Goal: Task Accomplishment & Management: Manage account settings

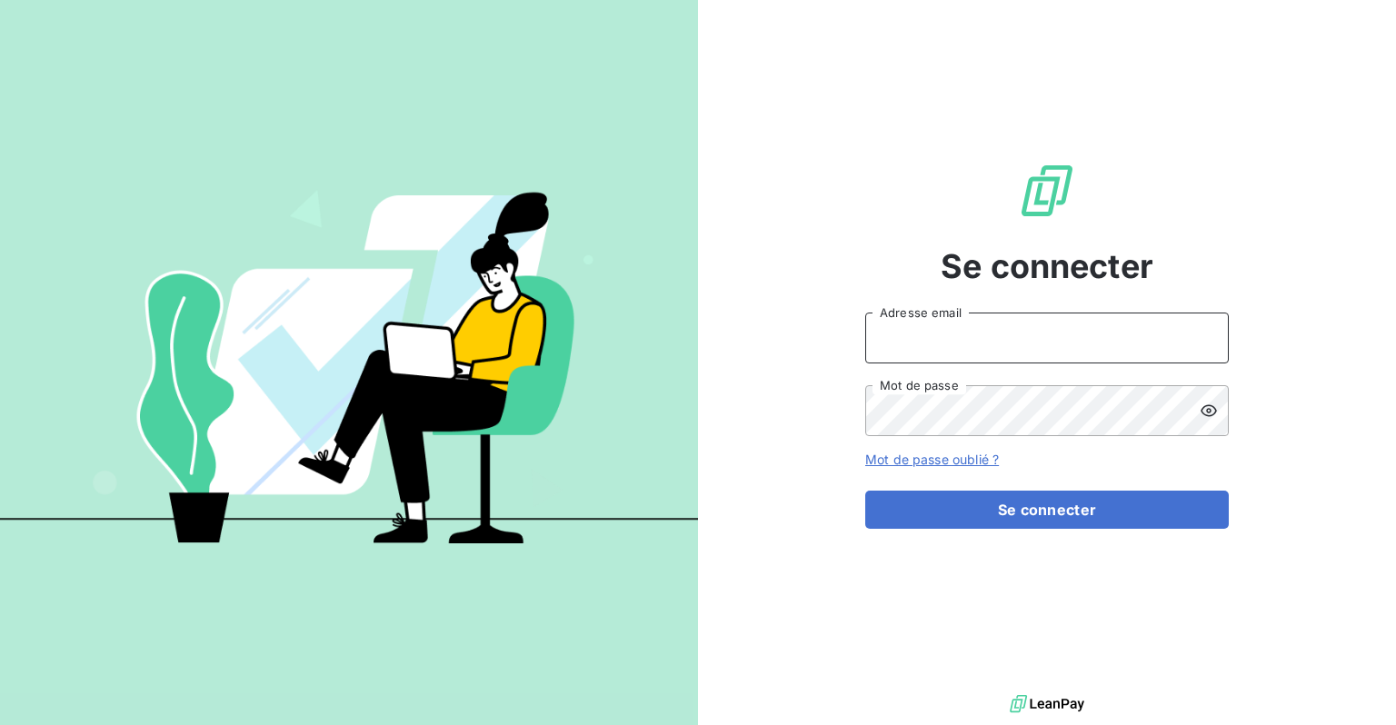
type input "[EMAIL_ADDRESS][DOMAIN_NAME]"
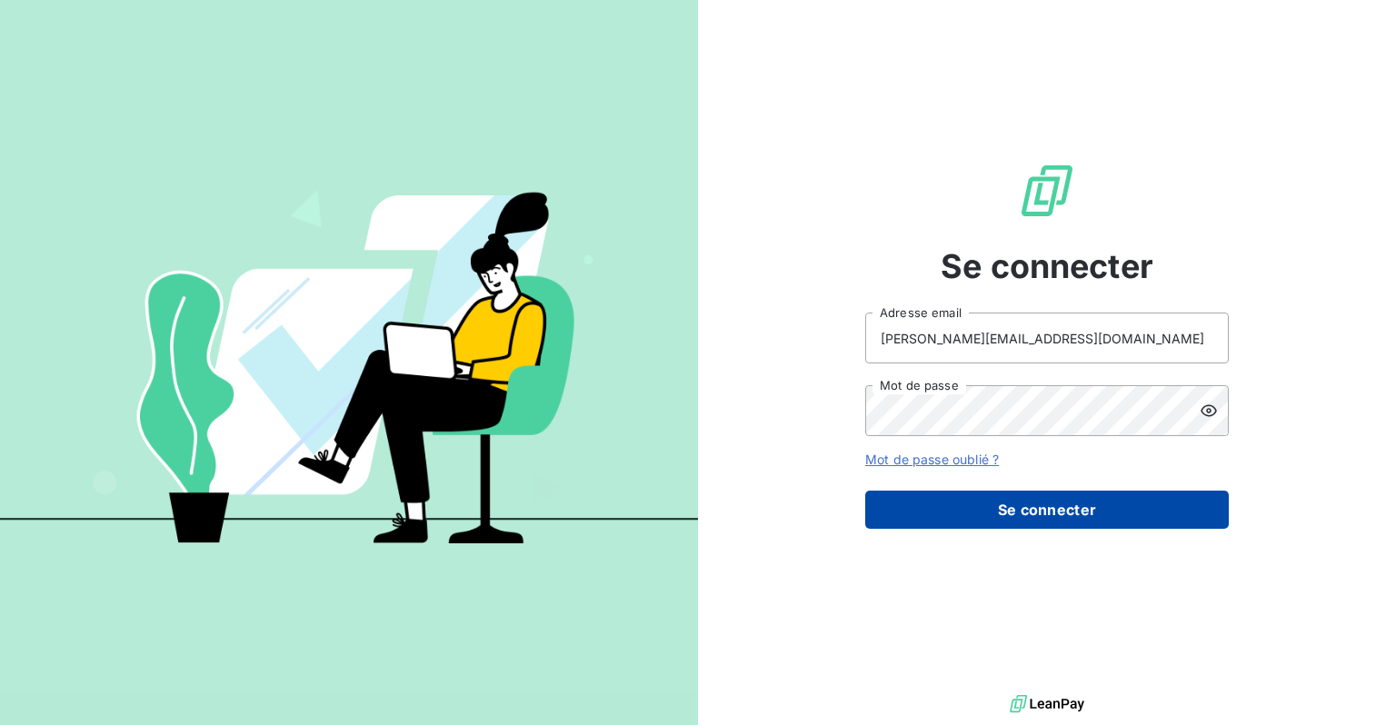
click at [1045, 520] on button "Se connecter" at bounding box center [1046, 510] width 363 height 38
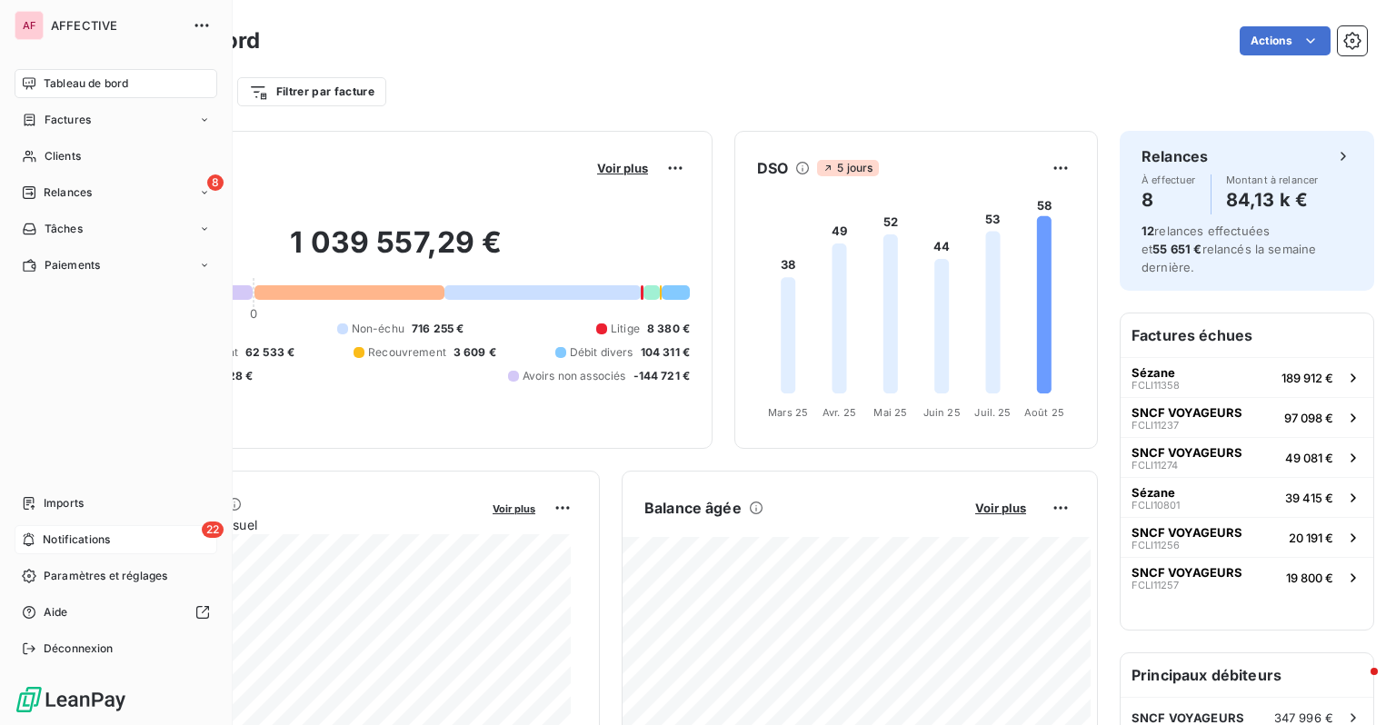
click at [99, 538] on span "Notifications" at bounding box center [76, 540] width 67 height 16
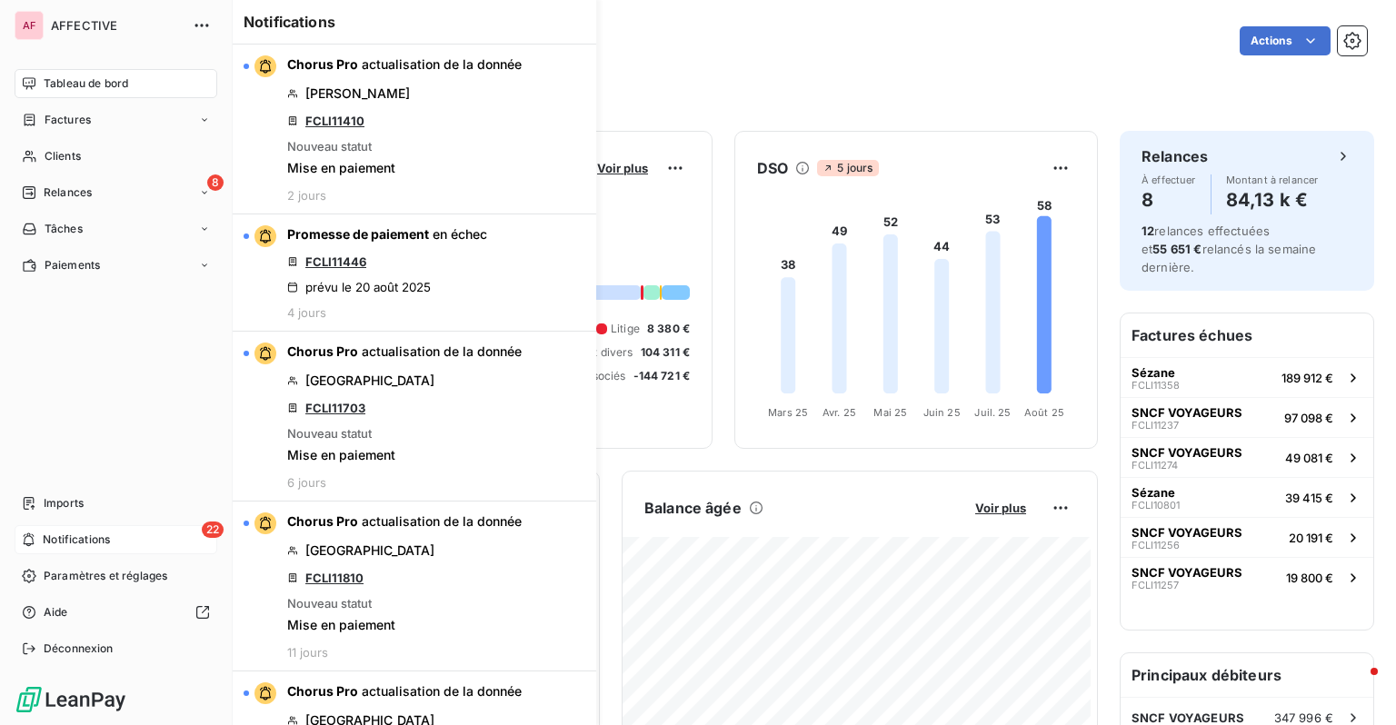
click at [110, 535] on span "Notifications" at bounding box center [76, 540] width 67 height 16
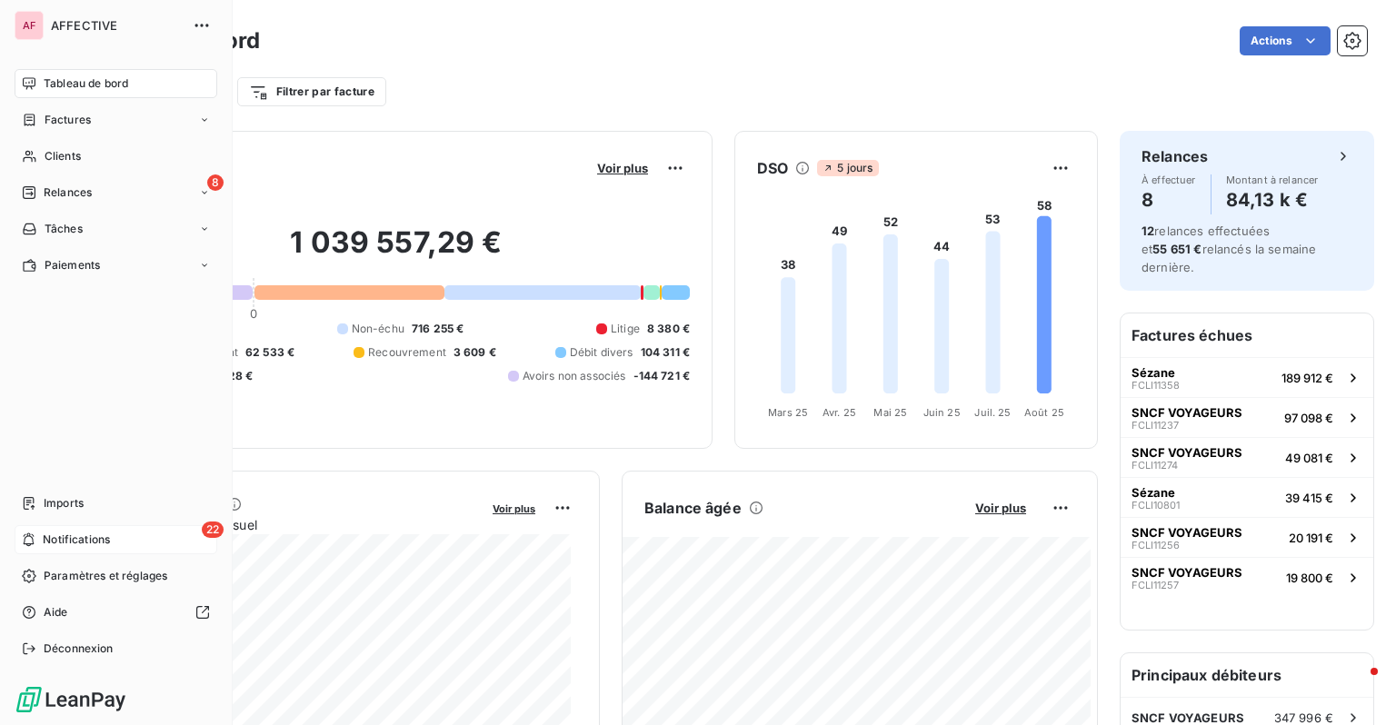
click at [167, 536] on div "22 Notifications" at bounding box center [116, 539] width 203 height 29
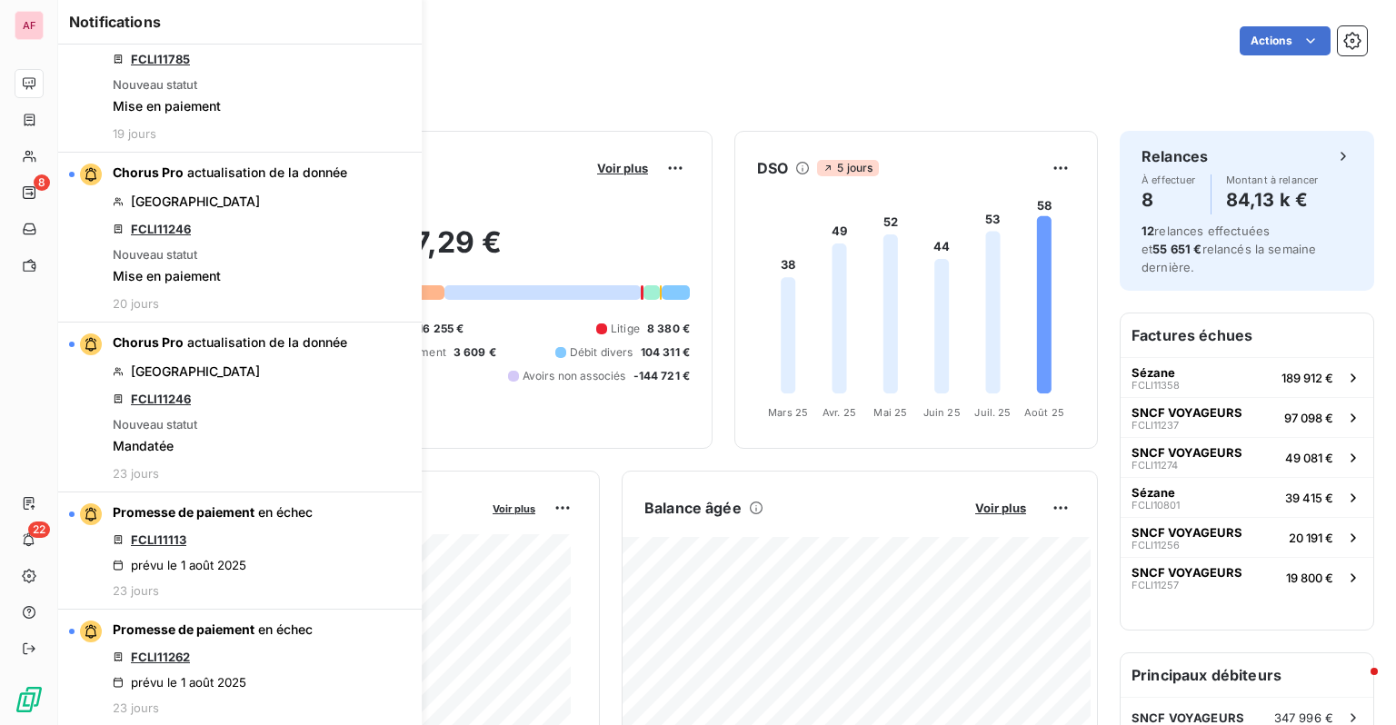
scroll to position [1427, 0]
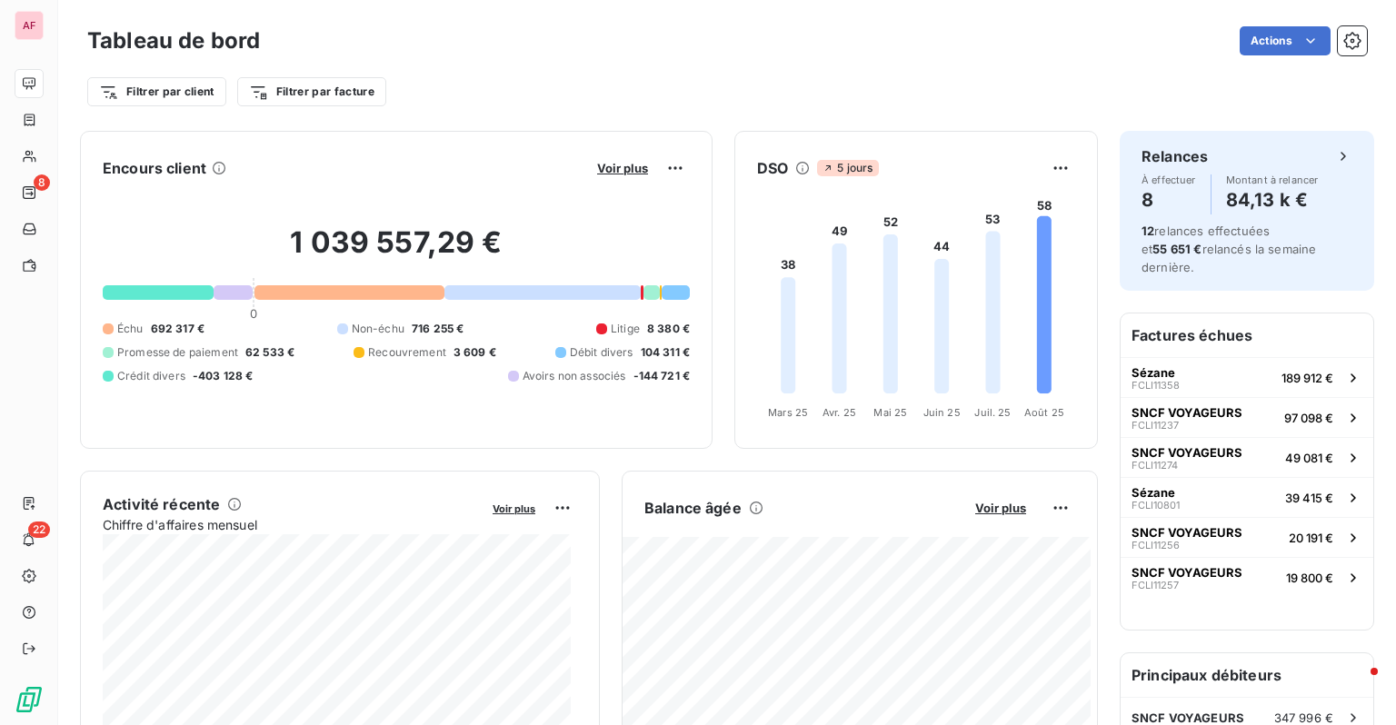
click at [596, 42] on div "Actions" at bounding box center [824, 40] width 1085 height 29
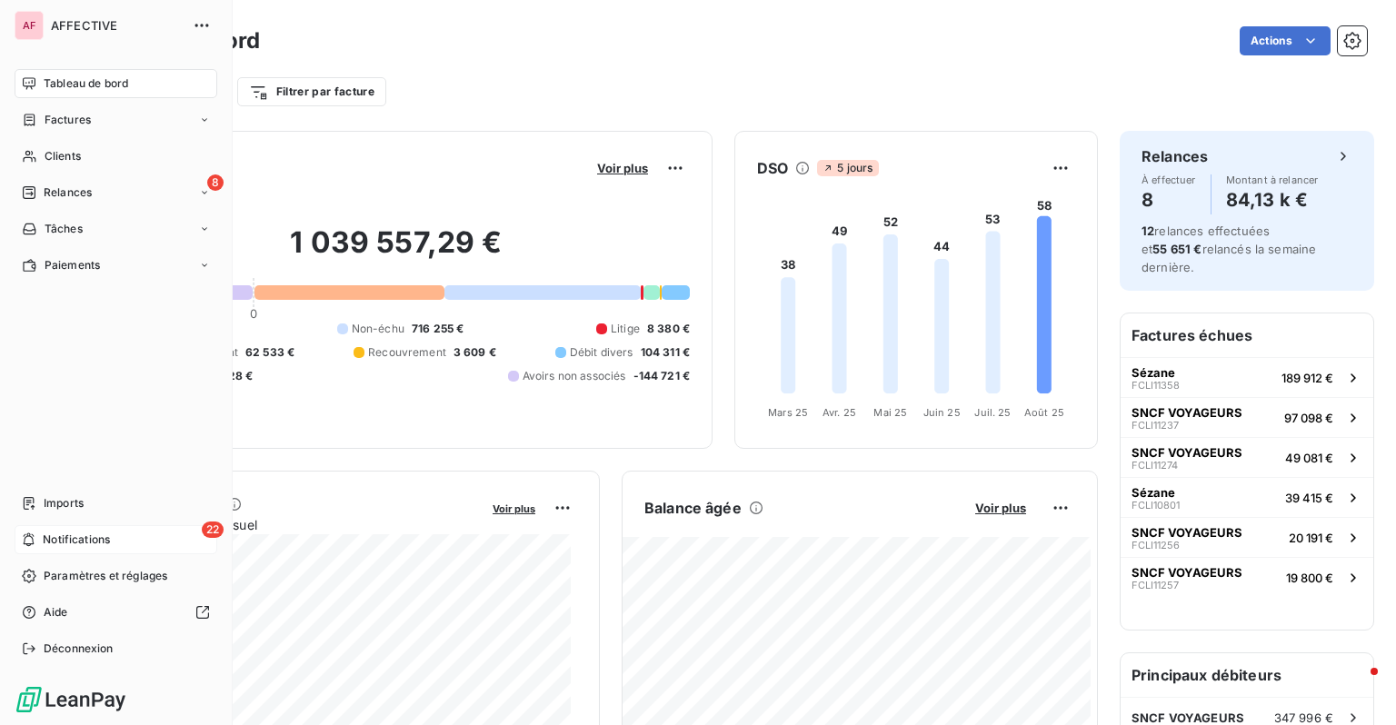
click at [28, 534] on icon at bounding box center [29, 539] width 14 height 15
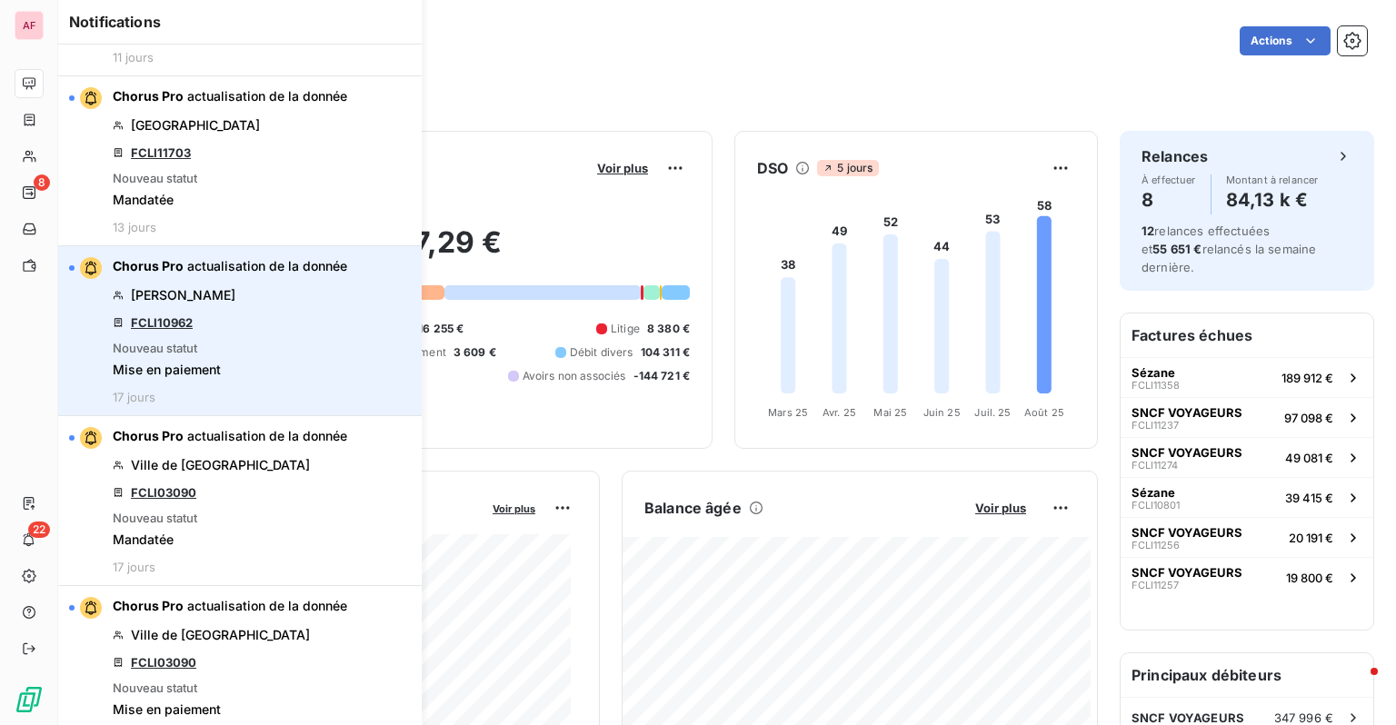
scroll to position [0, 0]
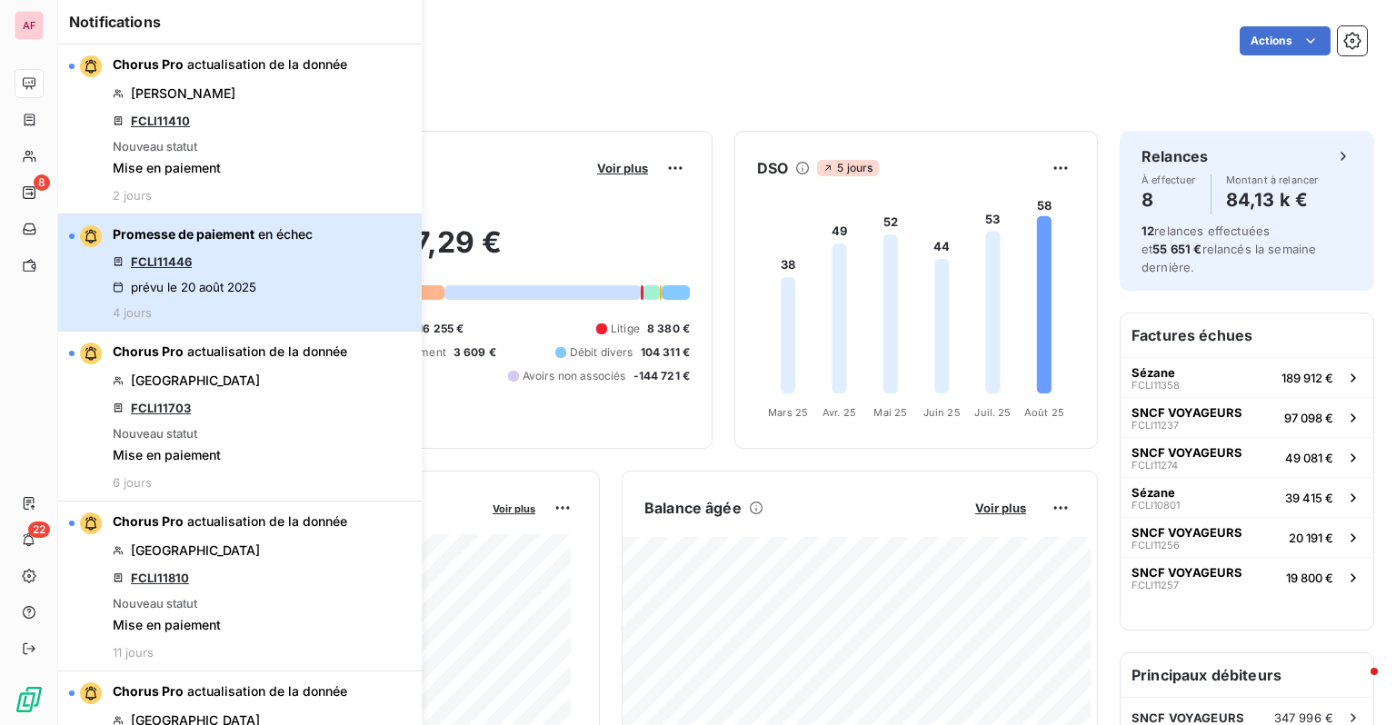
click at [302, 228] on span "en échec" at bounding box center [285, 233] width 55 height 15
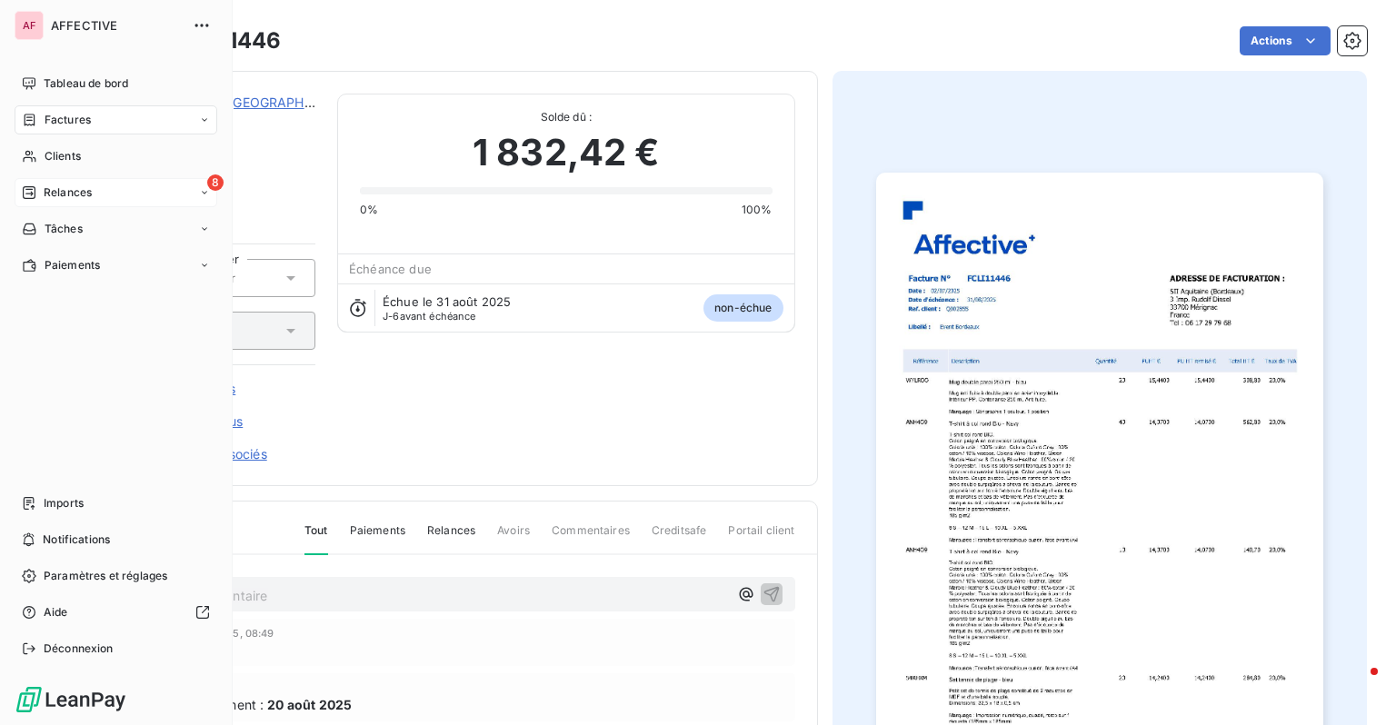
click at [50, 190] on span "Relances" at bounding box center [68, 192] width 48 height 16
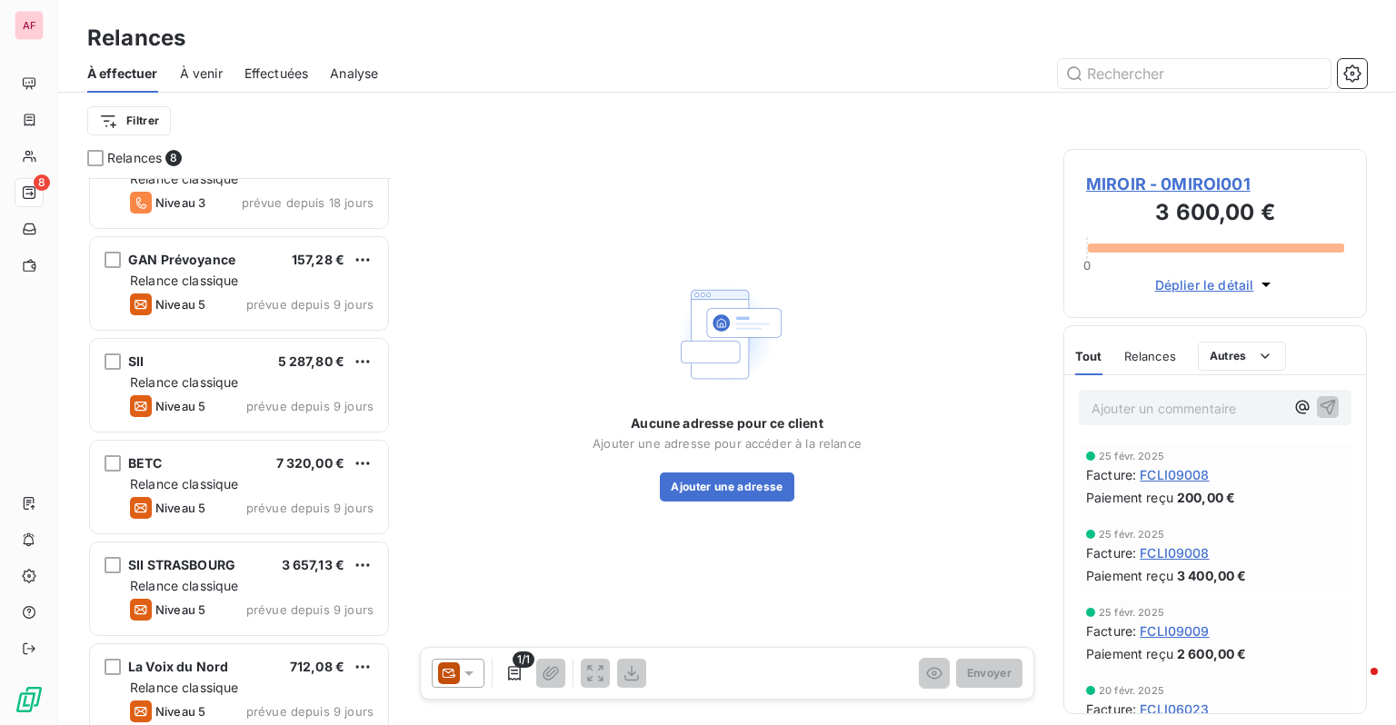
scroll to position [267, 0]
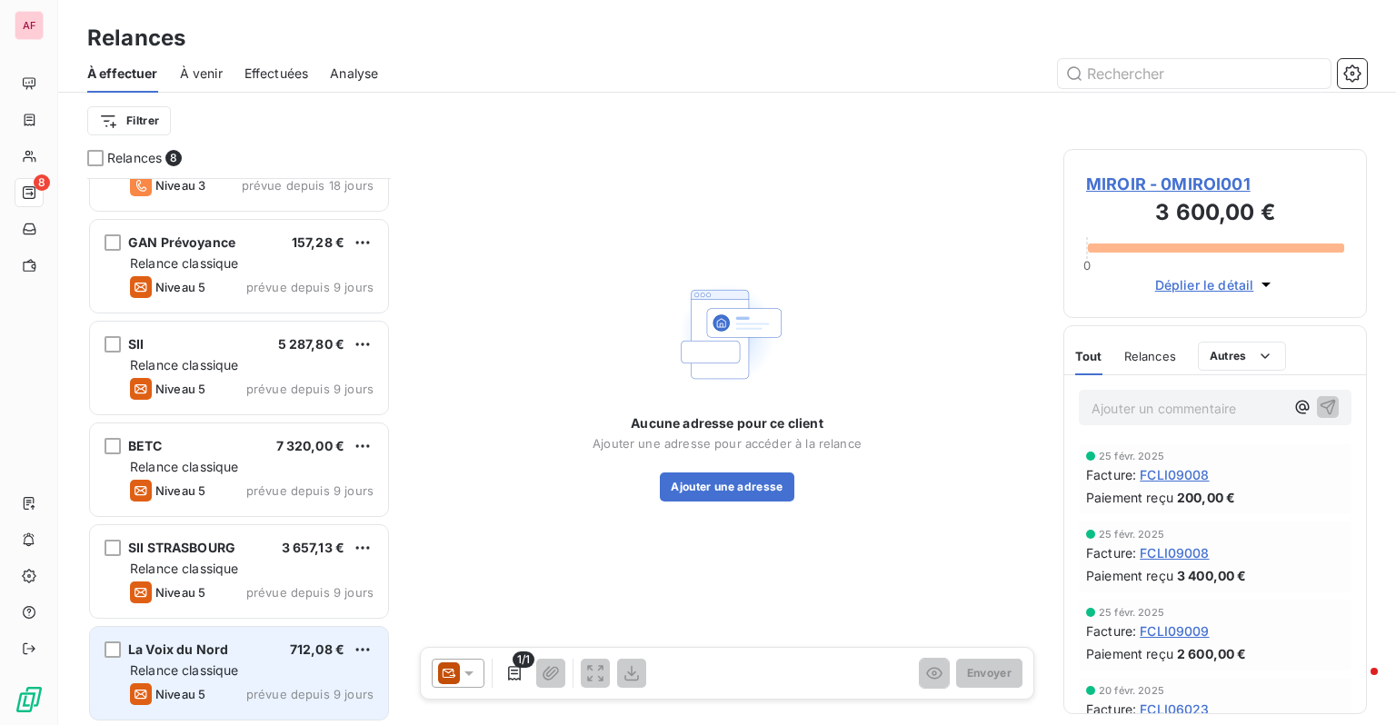
click at [276, 662] on div "Relance classique" at bounding box center [252, 670] width 244 height 18
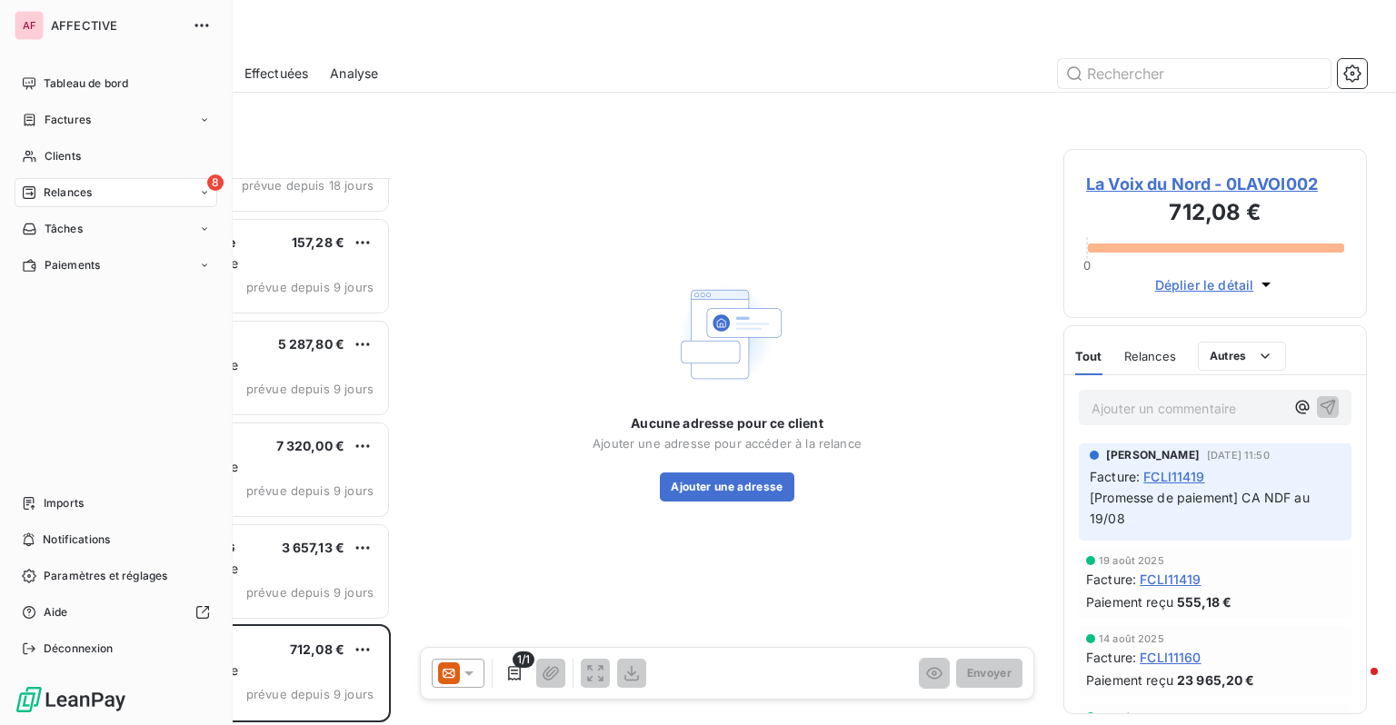
click at [0, 318] on div "AF AFFECTIVE Tableau de bord Factures Clients 8 Relances Tâches Paiements Impor…" at bounding box center [116, 362] width 233 height 725
click at [75, 494] on div "Imports" at bounding box center [116, 503] width 203 height 29
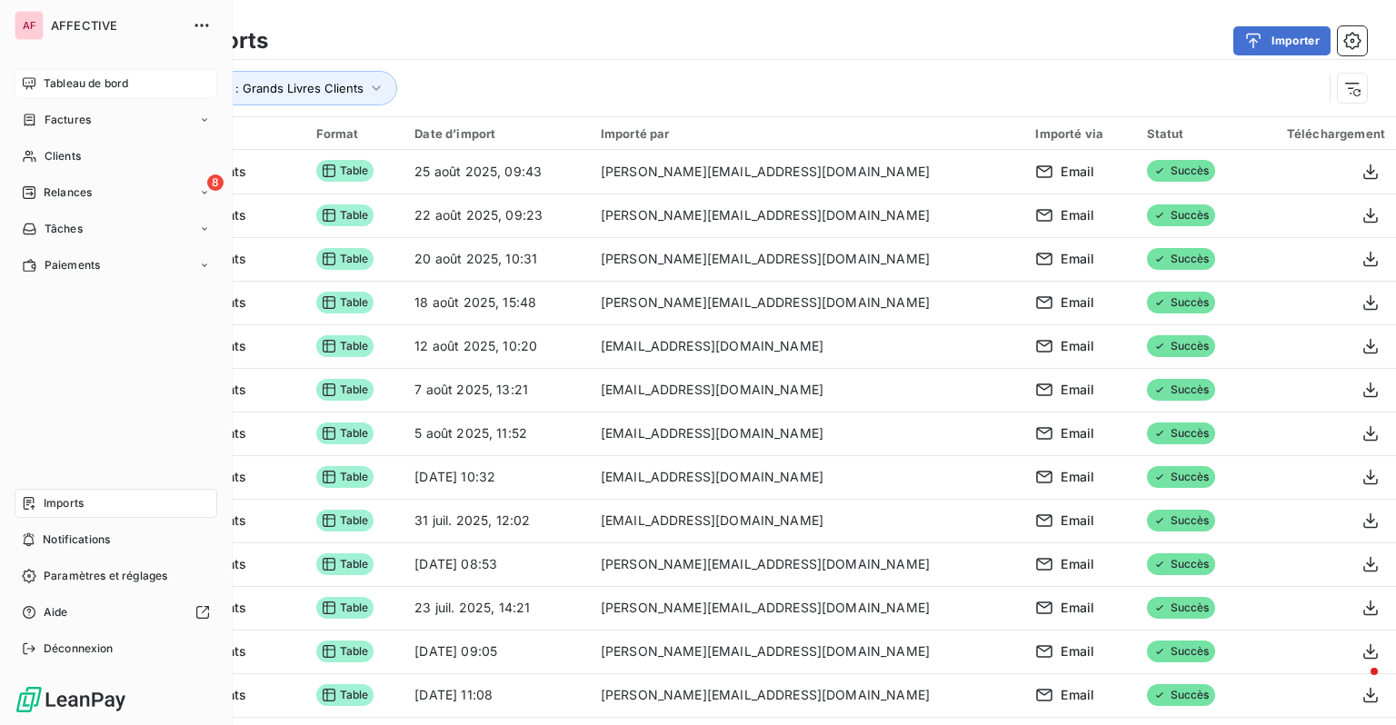
click at [49, 90] on span "Tableau de bord" at bounding box center [86, 83] width 84 height 16
